Goal: Information Seeking & Learning: Learn about a topic

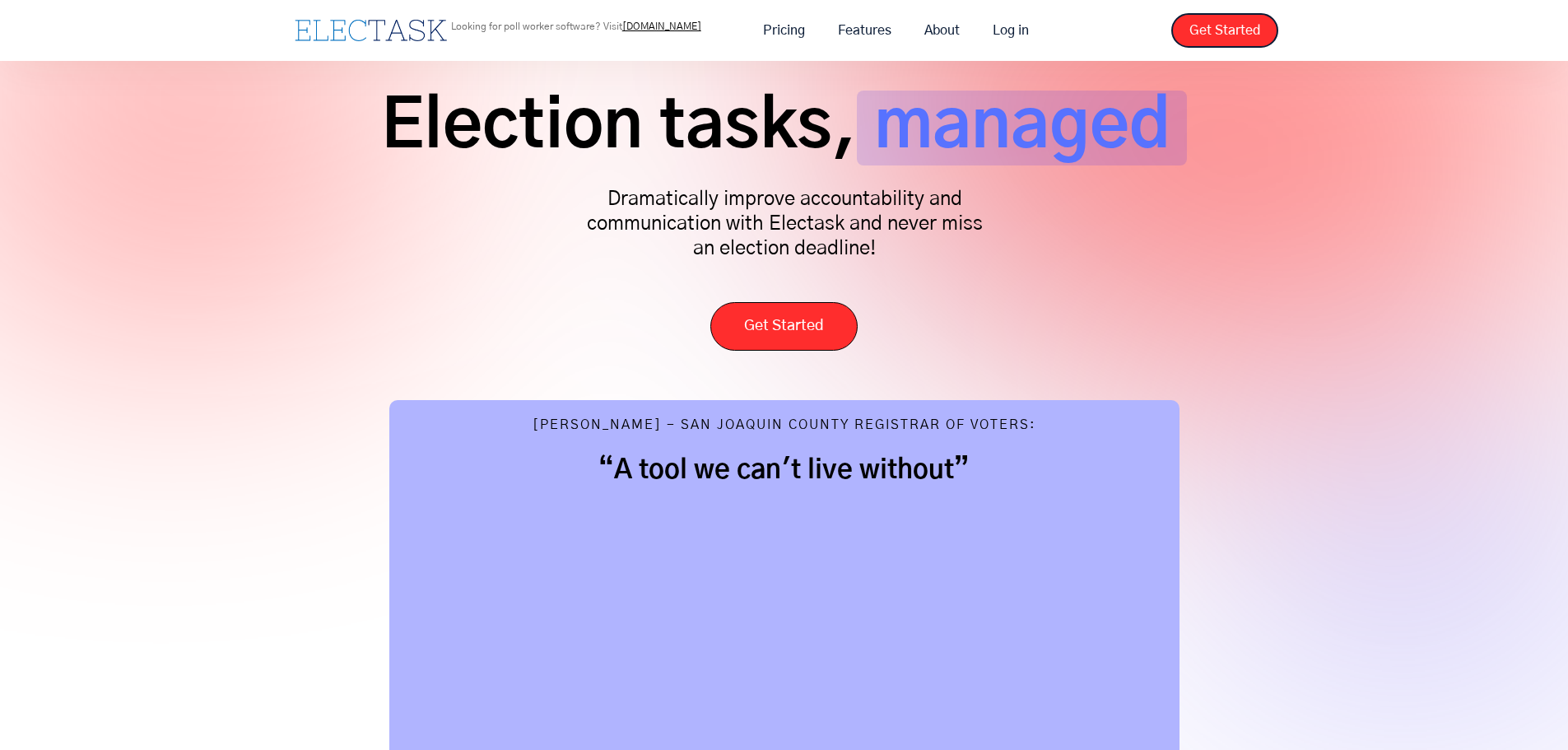
scroll to position [84, 0]
click at [942, 29] on link "About" at bounding box center [943, 31] width 69 height 34
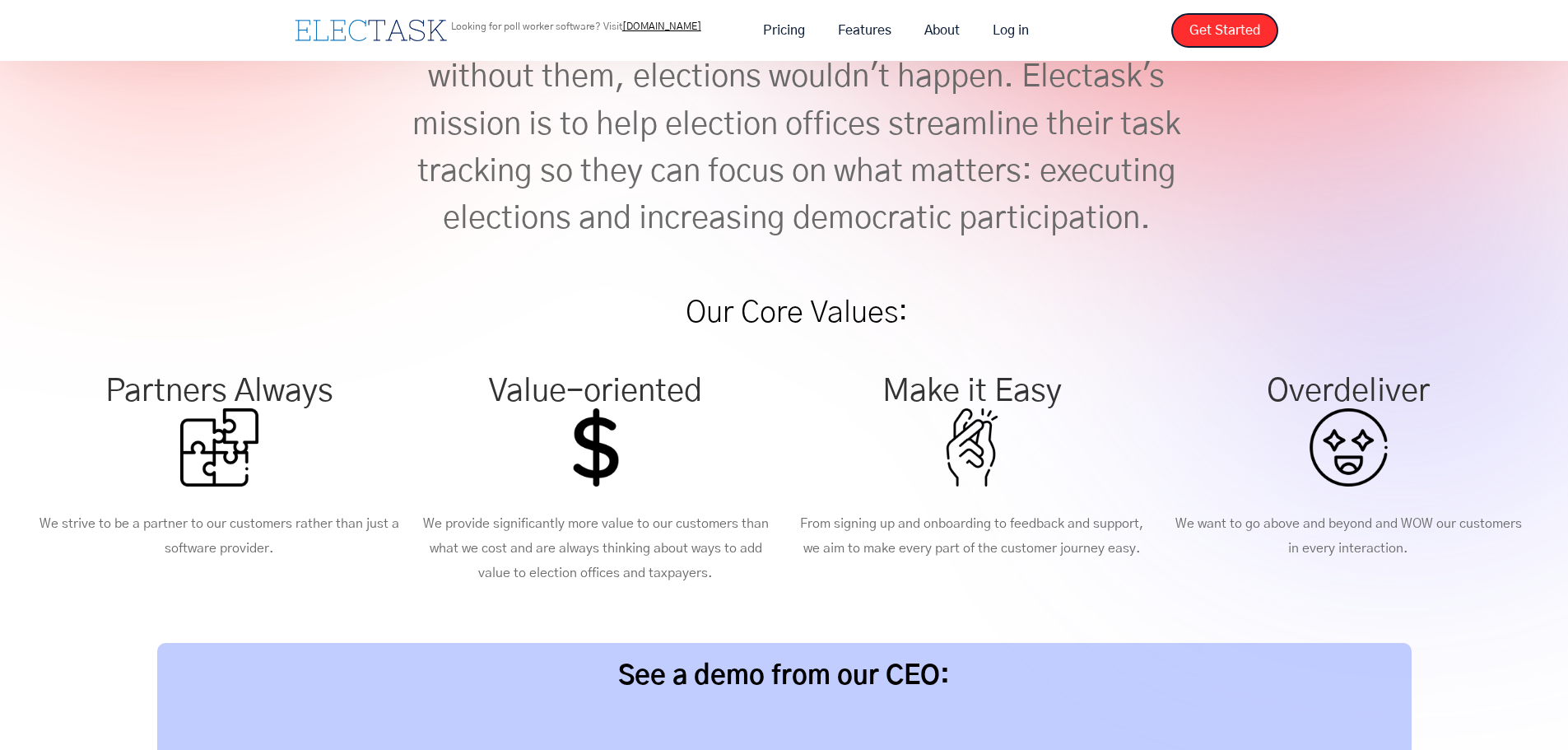
scroll to position [122, 0]
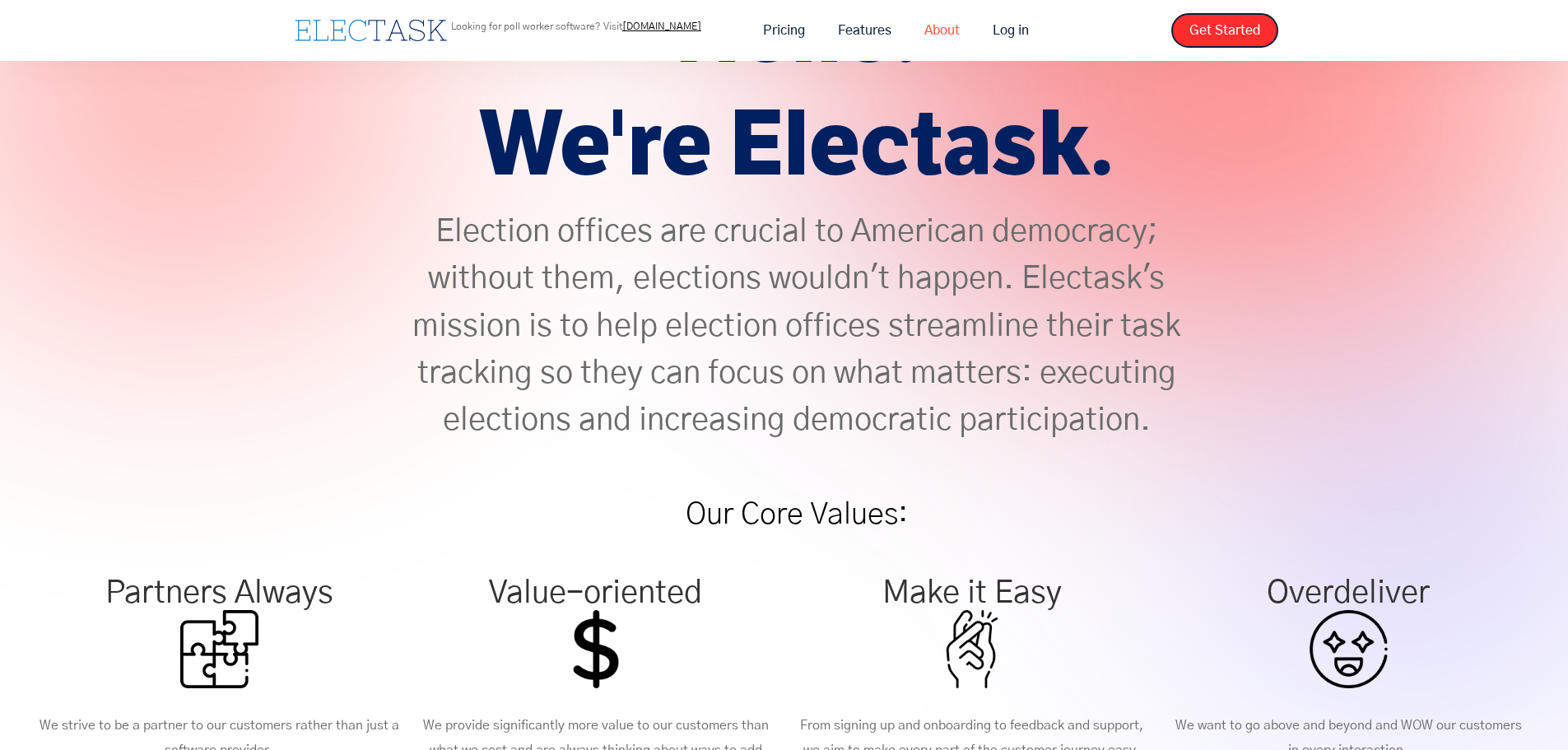
click at [938, 29] on link "About" at bounding box center [943, 31] width 69 height 34
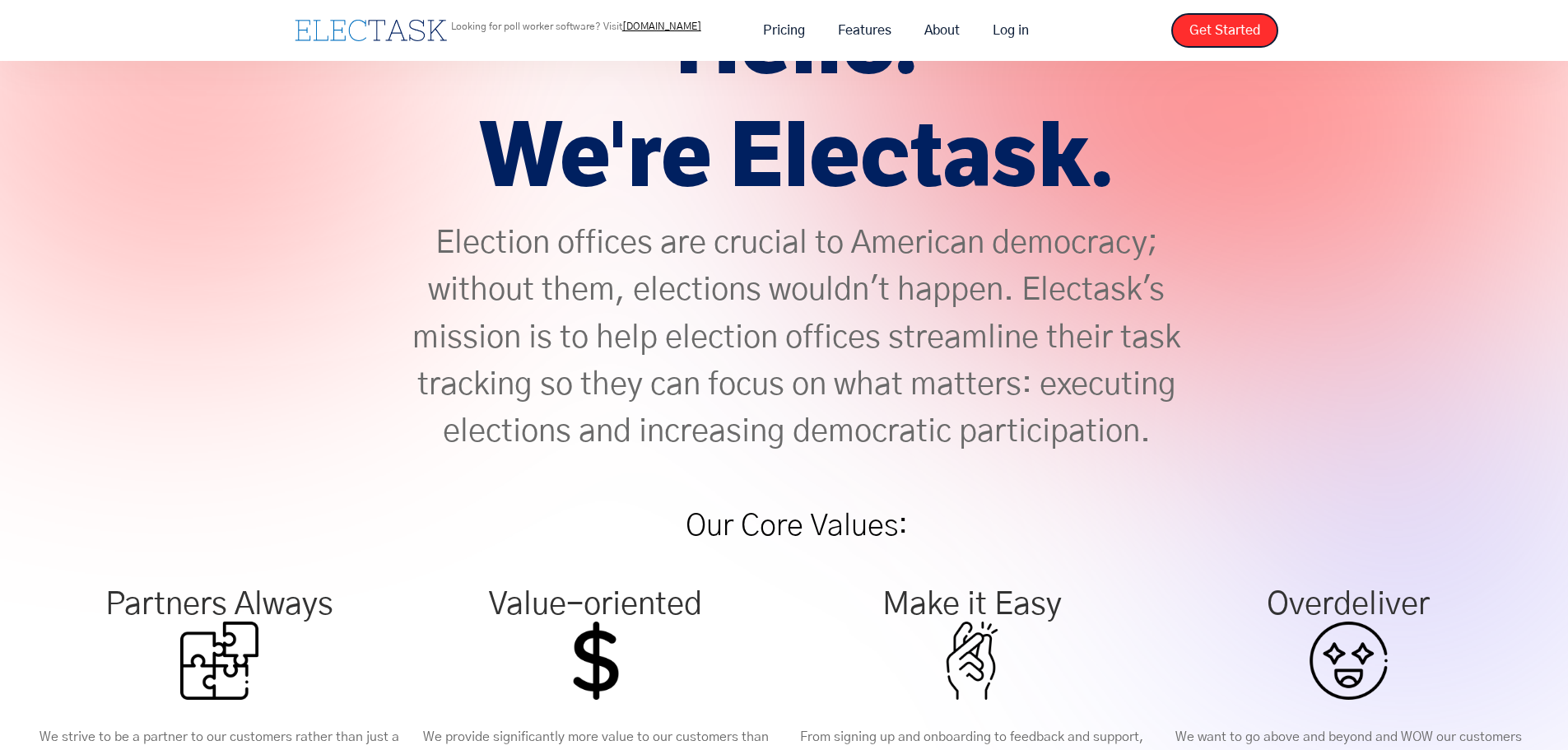
scroll to position [82, 0]
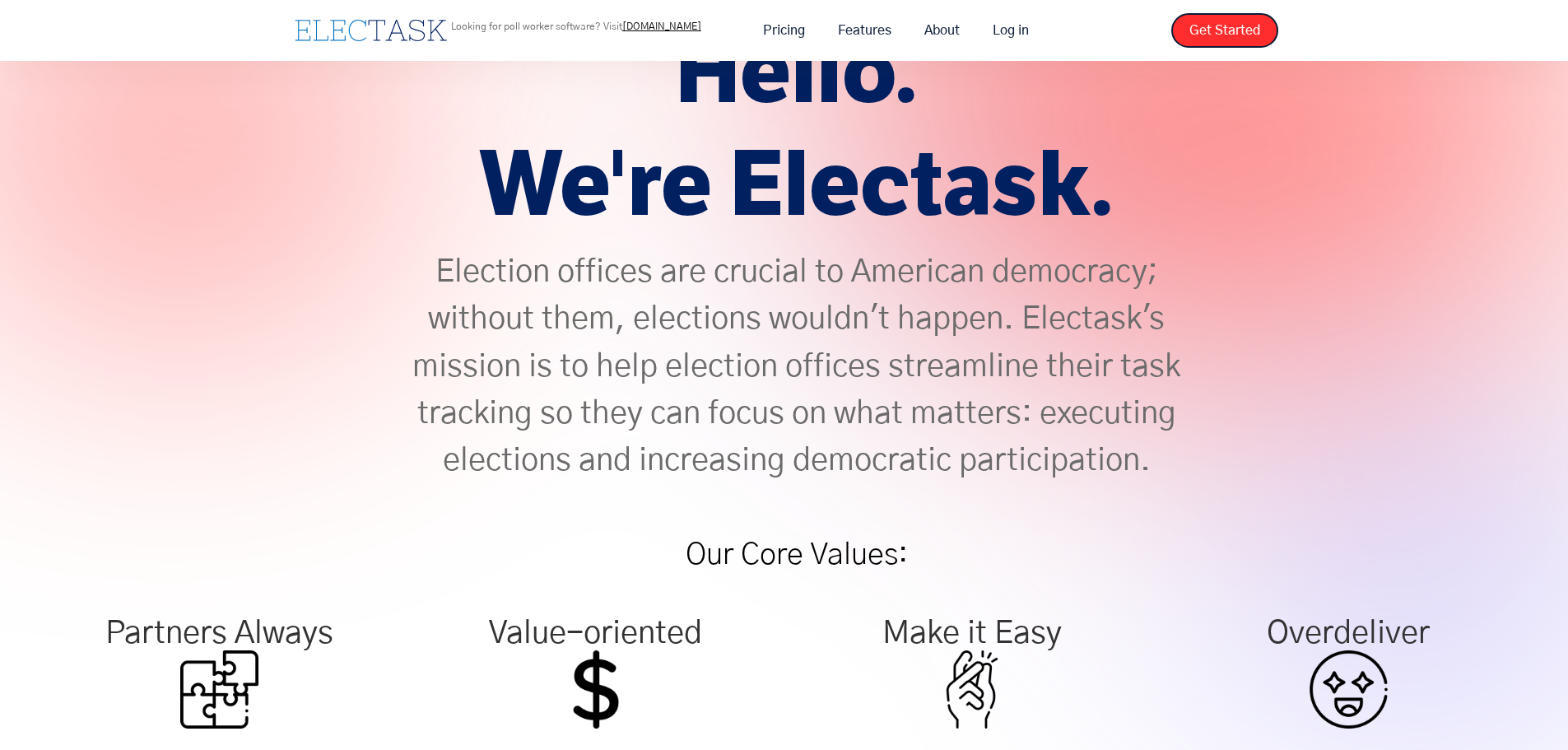
click at [725, 375] on p "Election offices are crucial to American democracy; without them, elections wou…" at bounding box center [796, 367] width 773 height 236
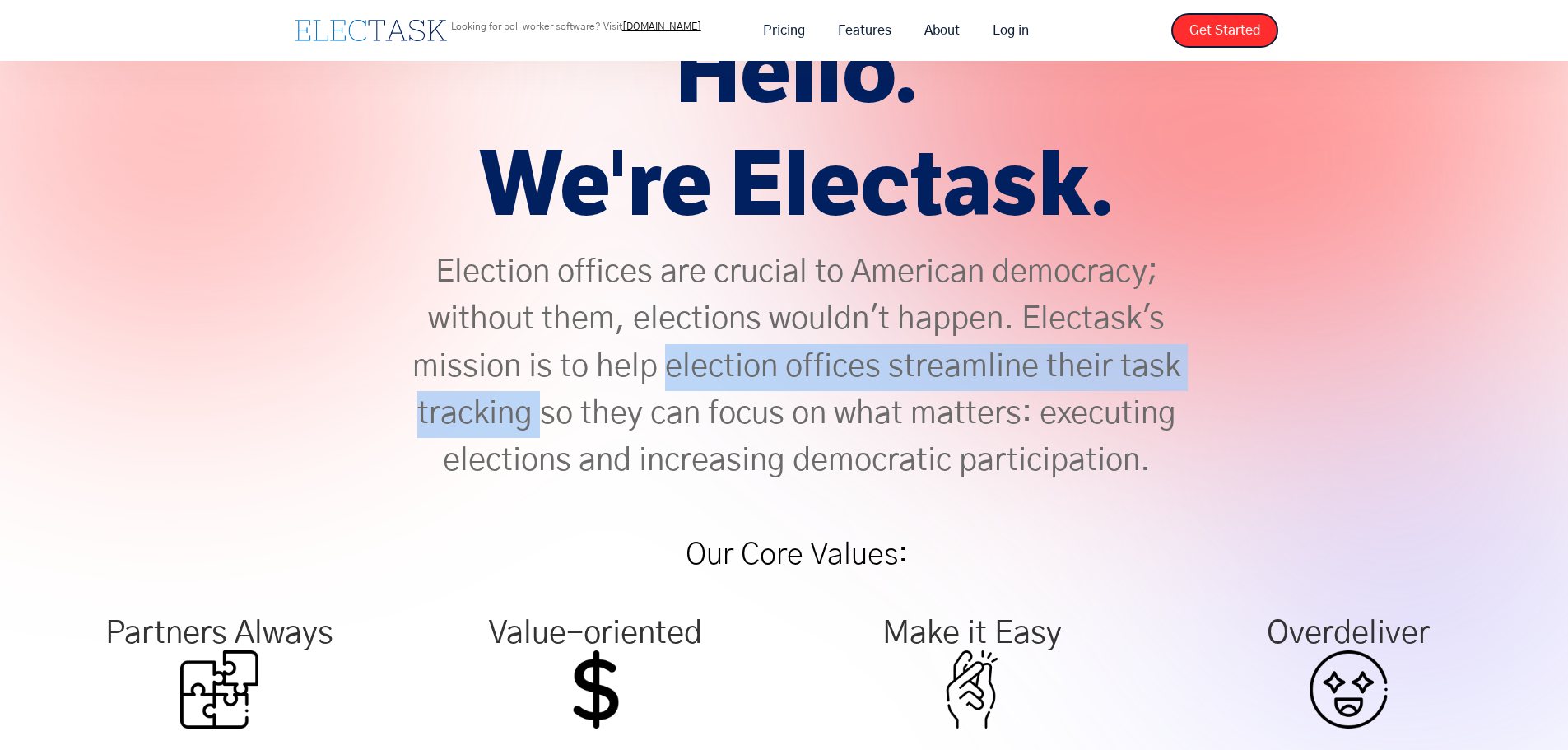
drag, startPoint x: 700, startPoint y: 366, endPoint x: 646, endPoint y: 411, distance: 70.3
click at [646, 411] on p "Election offices are crucial to American democracy; without them, elections wou…" at bounding box center [796, 367] width 773 height 236
copy p "election offices streamline their task tracking"
